Goal: Transaction & Acquisition: Download file/media

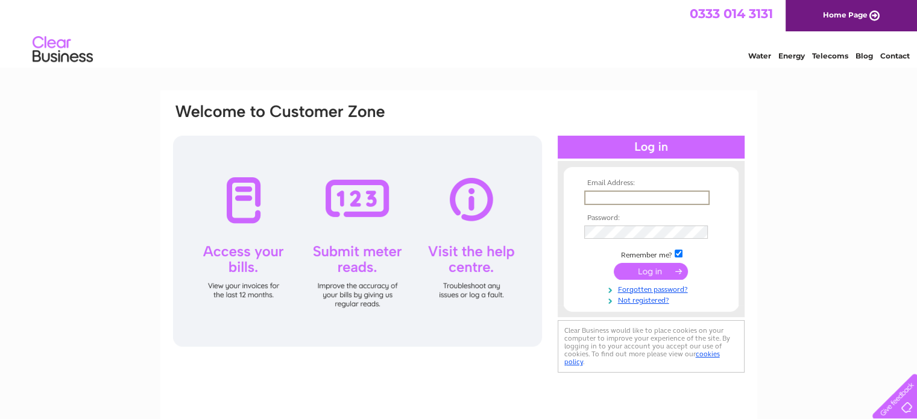
type input "[PERSON_NAME][EMAIL_ADDRESS][DOMAIN_NAME]"
click at [666, 268] on input "submit" at bounding box center [651, 270] width 74 height 17
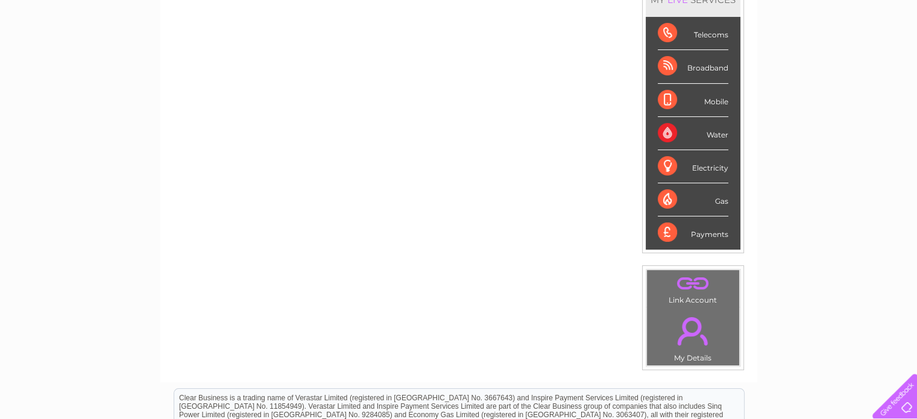
scroll to position [60, 0]
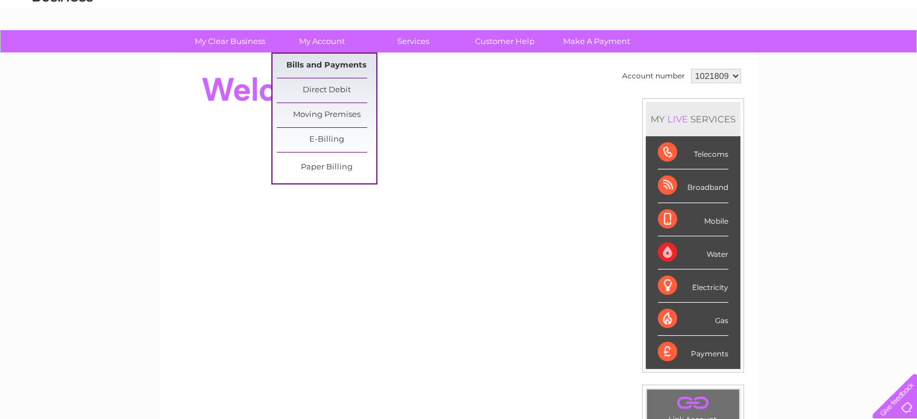
click at [315, 63] on link "Bills and Payments" at bounding box center [326, 66] width 99 height 24
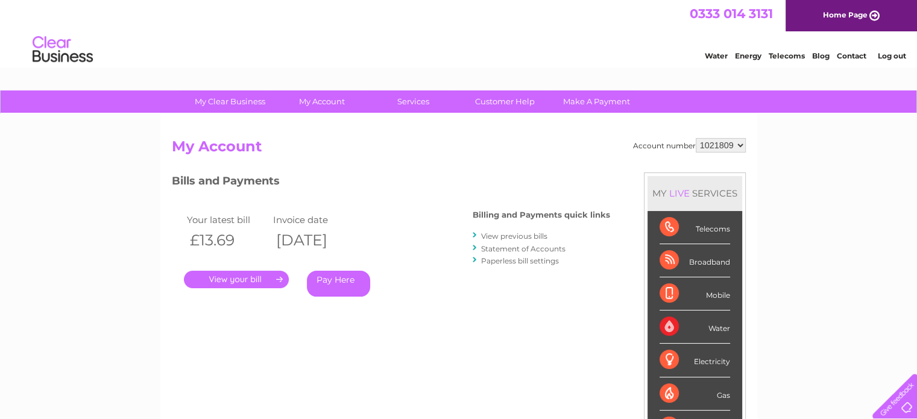
click at [521, 248] on link "Statement of Accounts" at bounding box center [523, 248] width 84 height 9
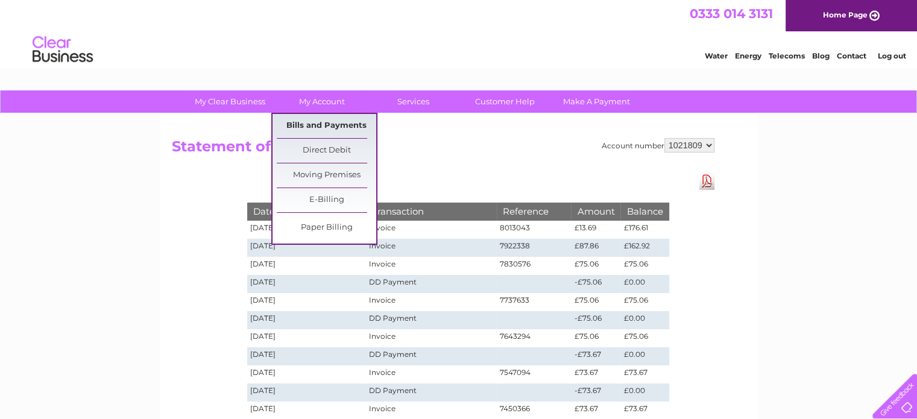
click at [327, 123] on link "Bills and Payments" at bounding box center [326, 126] width 99 height 24
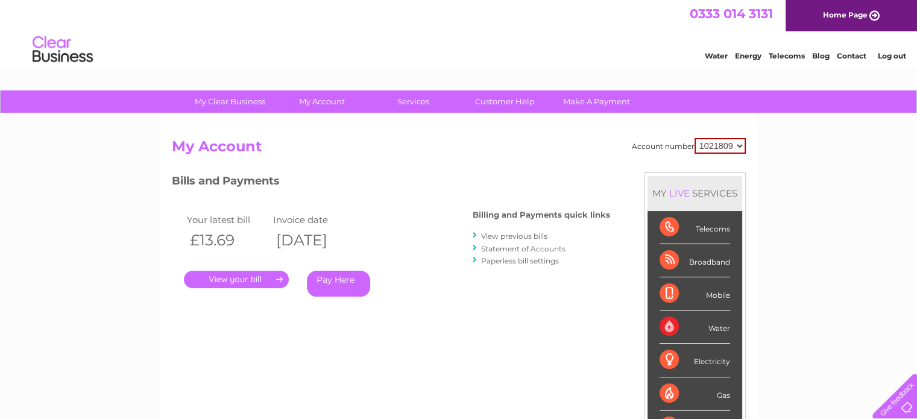
click at [516, 236] on link "View previous bills" at bounding box center [514, 236] width 66 height 9
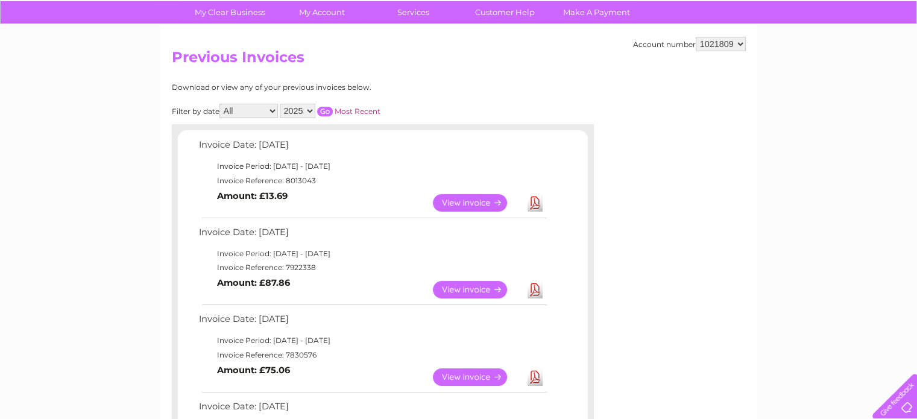
scroll to position [241, 0]
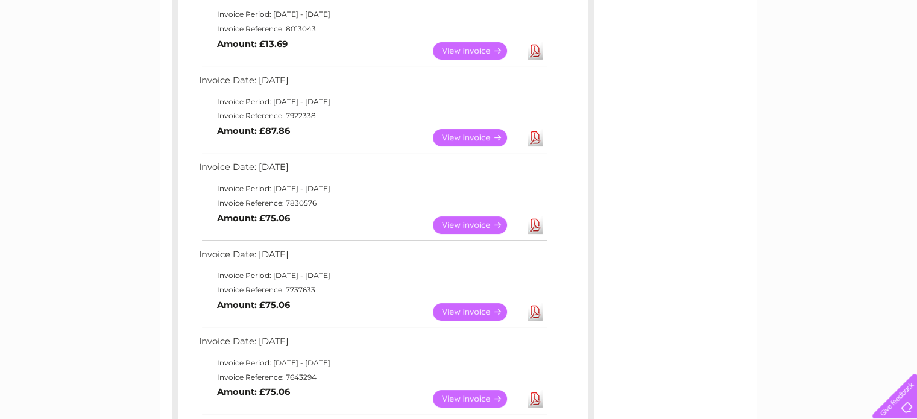
click at [529, 225] on link "Download" at bounding box center [535, 224] width 15 height 17
click at [529, 137] on link "Download" at bounding box center [535, 137] width 15 height 17
click at [534, 50] on link "Download" at bounding box center [535, 50] width 15 height 17
